Goal: Information Seeking & Learning: Learn about a topic

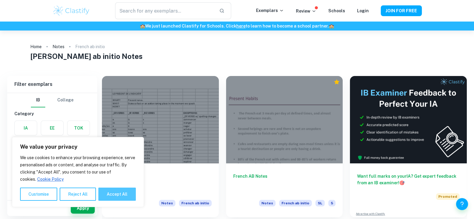
click at [119, 195] on button "Accept All" at bounding box center [116, 194] width 37 height 13
checkbox input "true"
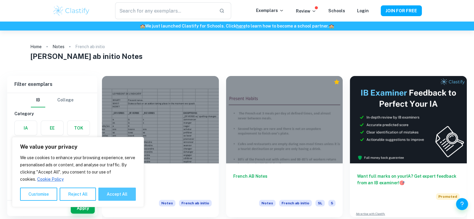
checkbox input "true"
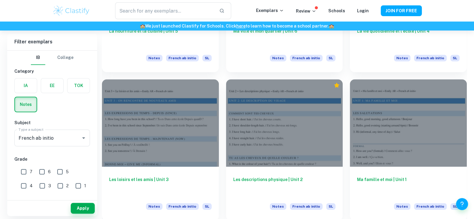
scroll to position [593, 0]
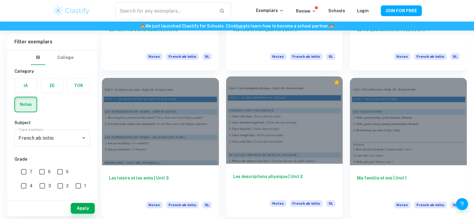
click at [273, 176] on h6 "Les descriptions physique | Unit 2" at bounding box center [284, 184] width 103 height 20
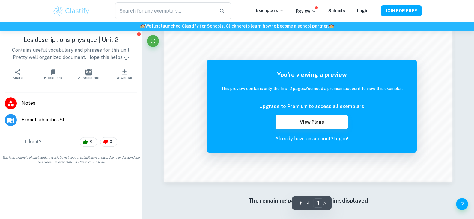
scroll to position [675, 0]
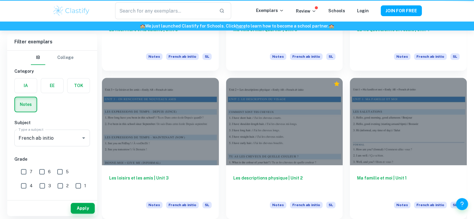
scroll to position [593, 0]
